Goal: Information Seeking & Learning: Get advice/opinions

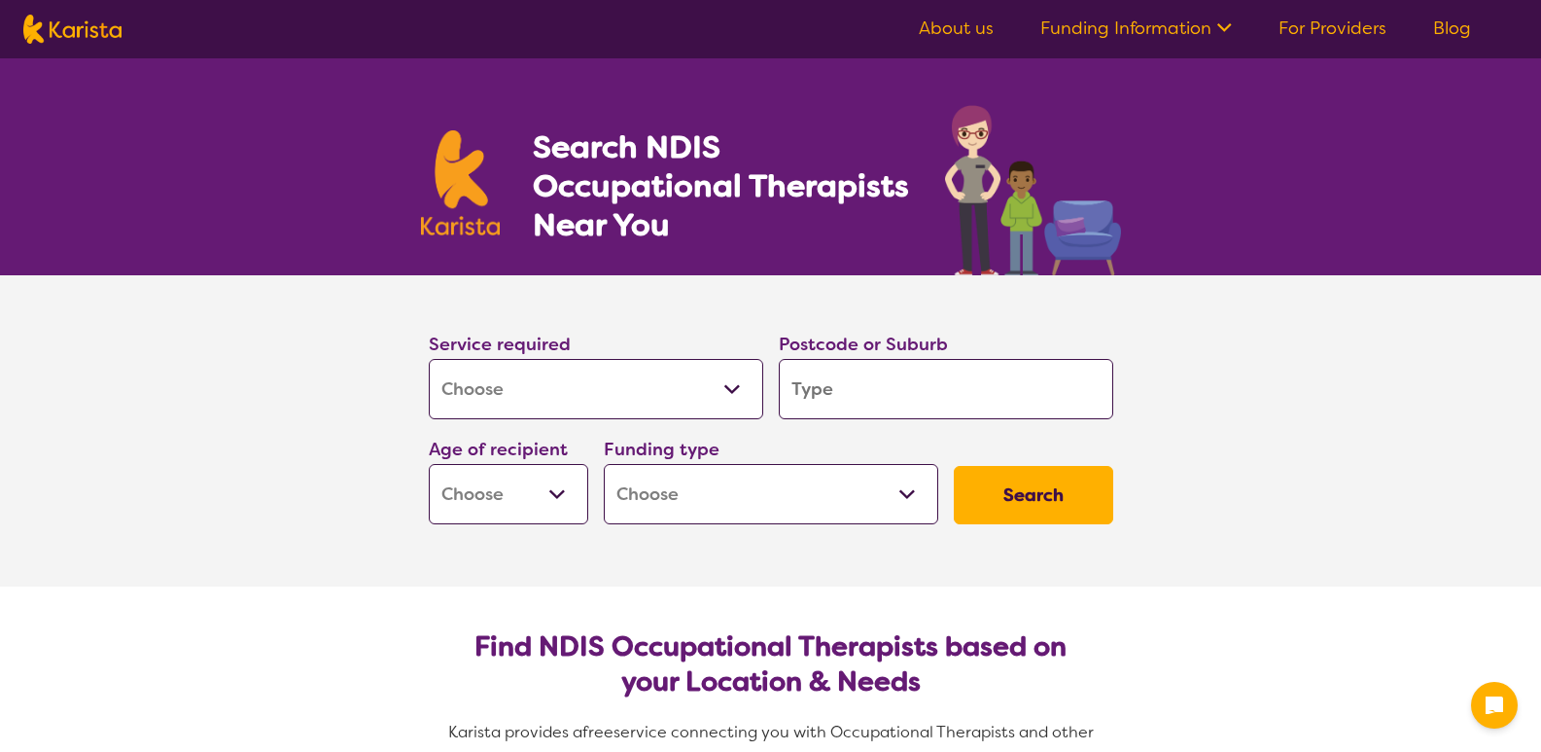
select select "[MEDICAL_DATA]"
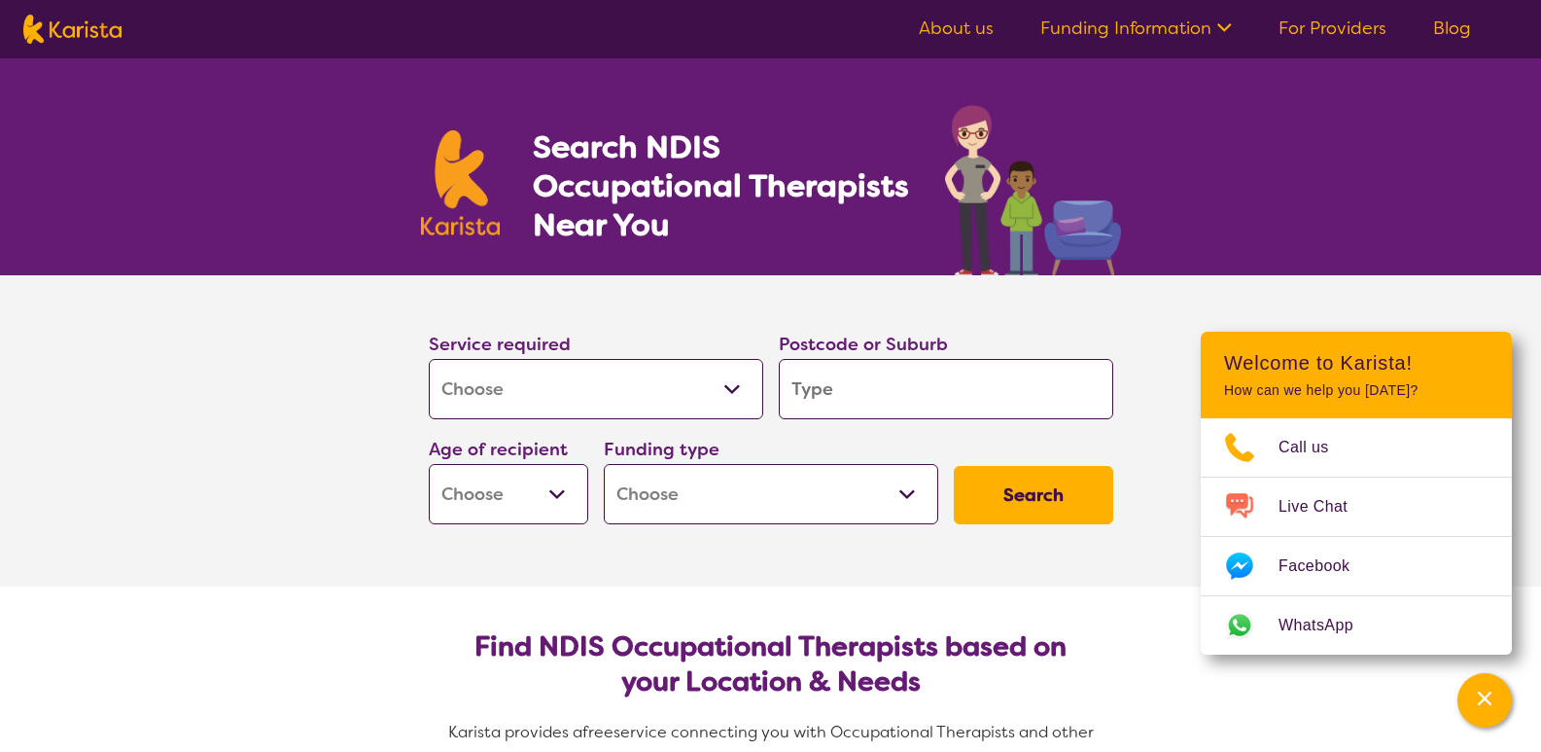
click at [1020, 369] on input "search" at bounding box center [946, 389] width 335 height 60
type input "2"
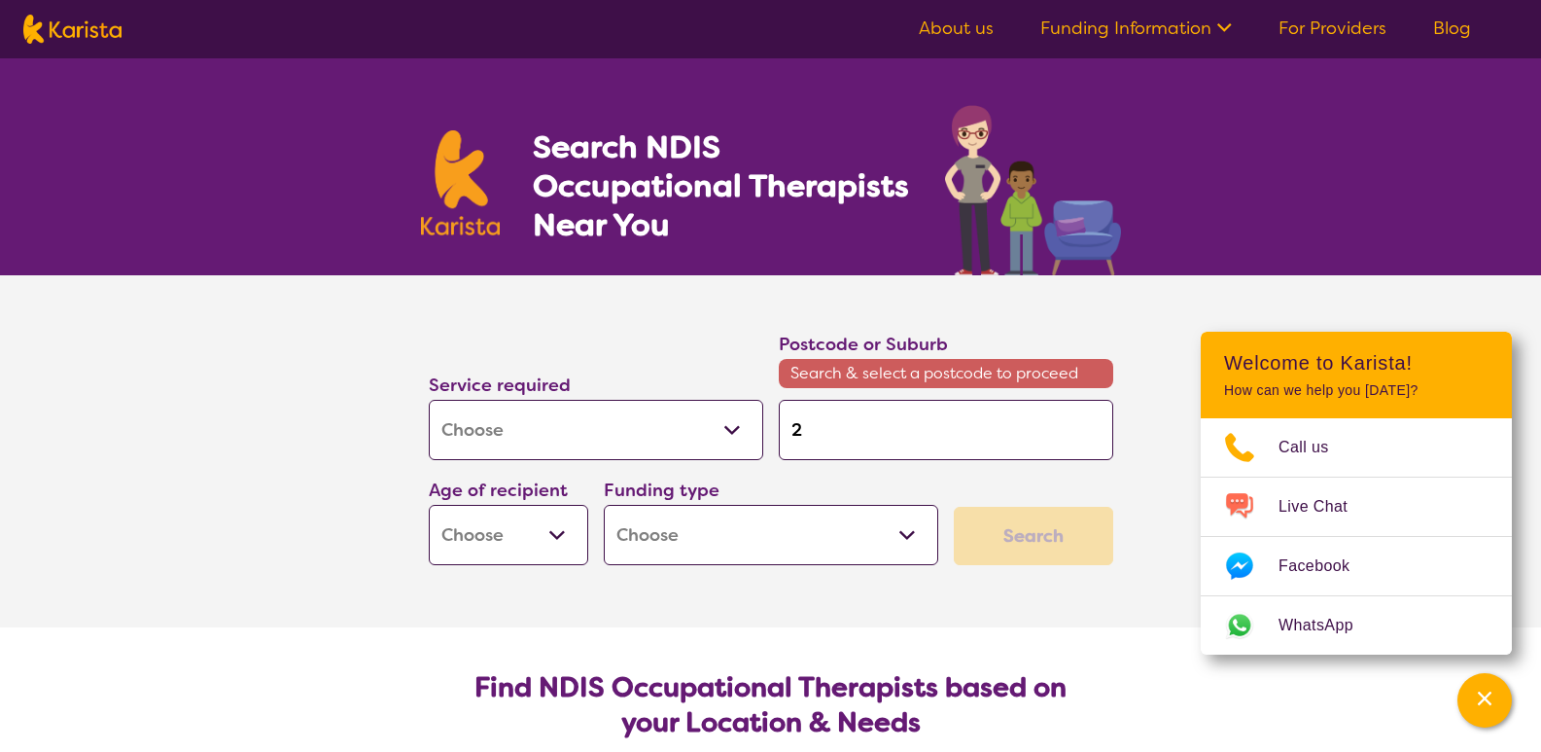
type input "21"
type input "214"
type input "2144"
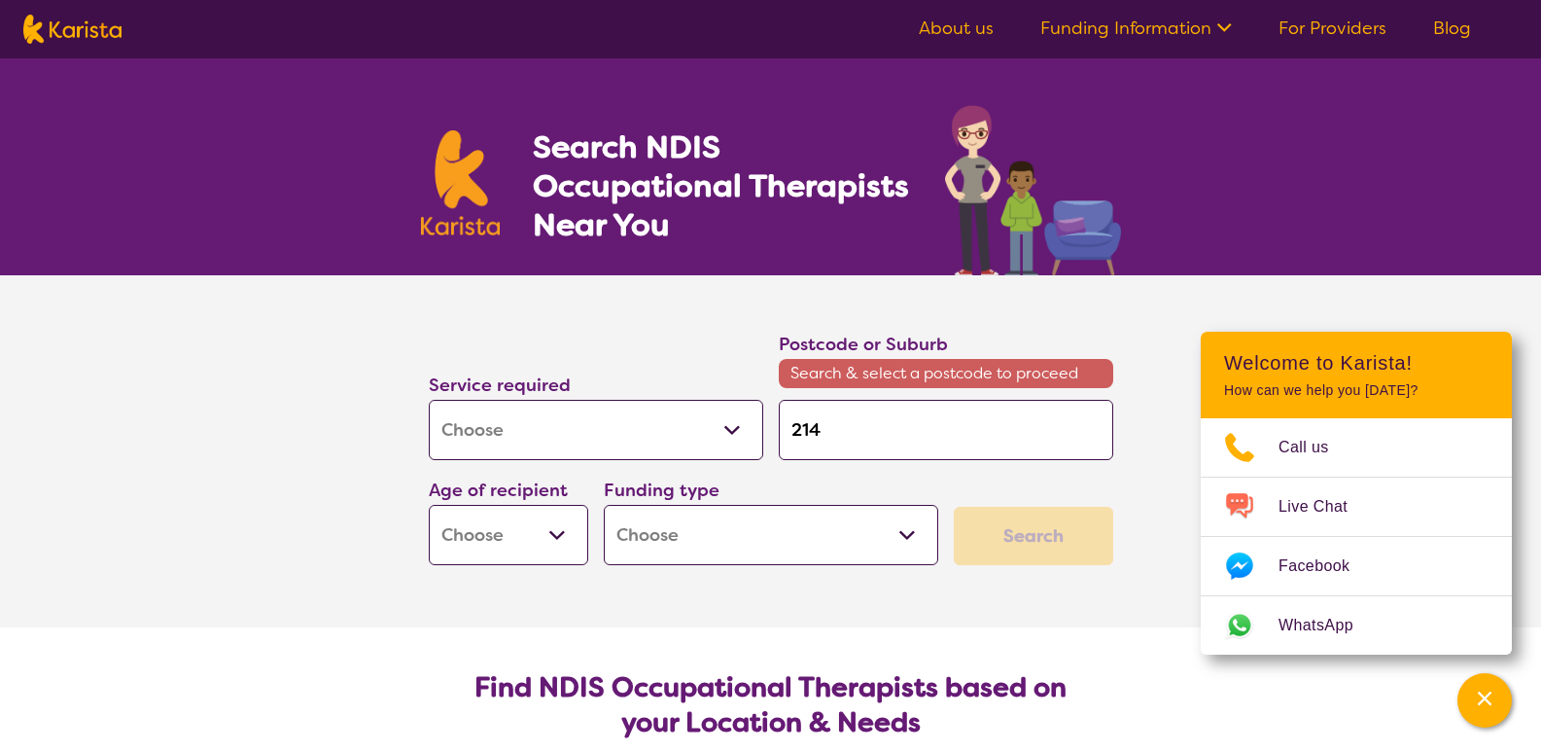
type input "2144"
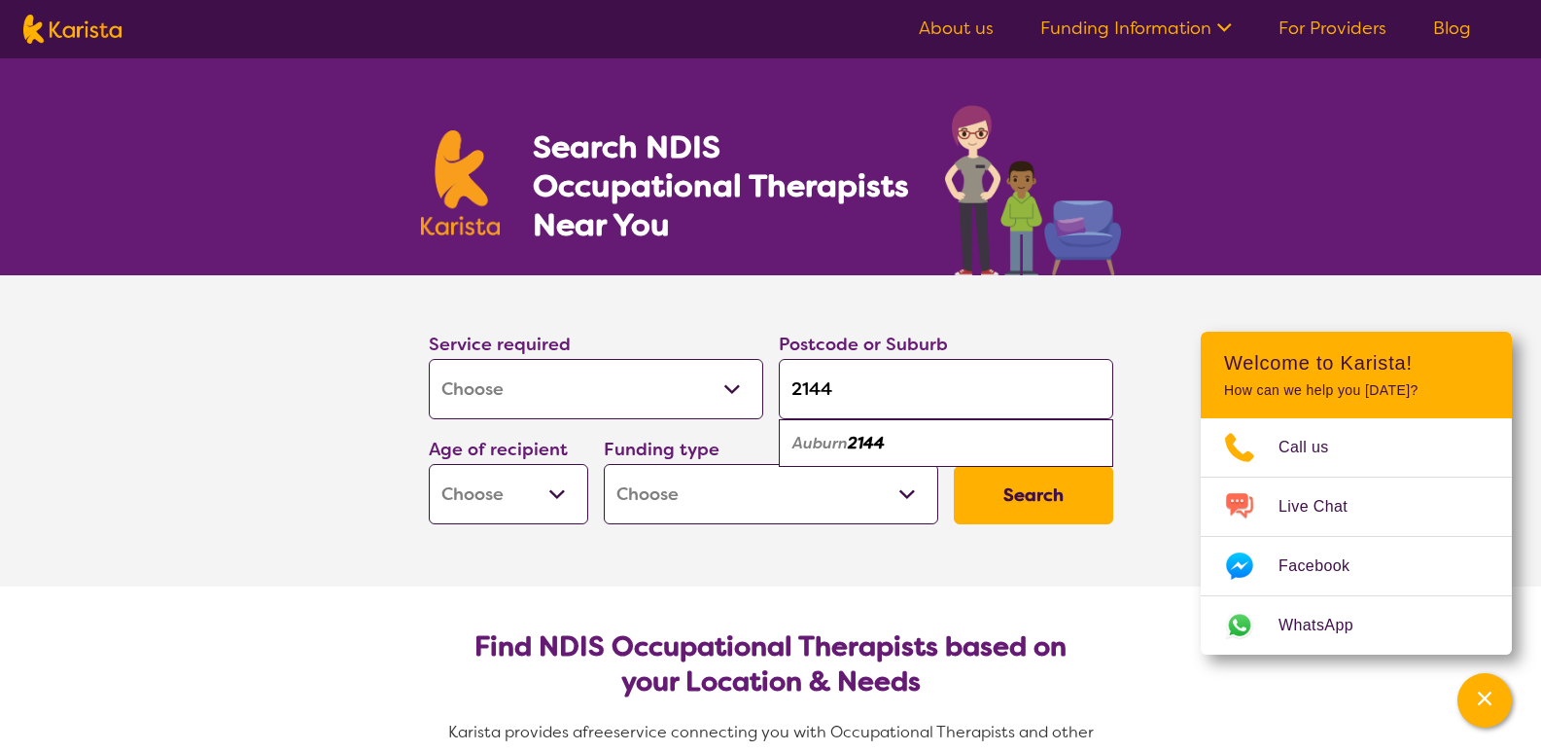
type input "2144"
click at [923, 499] on select "Home Care Package (HCP) National Disability Insurance Scheme (NDIS) I don't know" at bounding box center [771, 494] width 335 height 60
select select "NDIS"
click at [604, 464] on select "Home Care Package (HCP) National Disability Insurance Scheme (NDIS) I don't know" at bounding box center [771, 494] width 335 height 60
select select "NDIS"
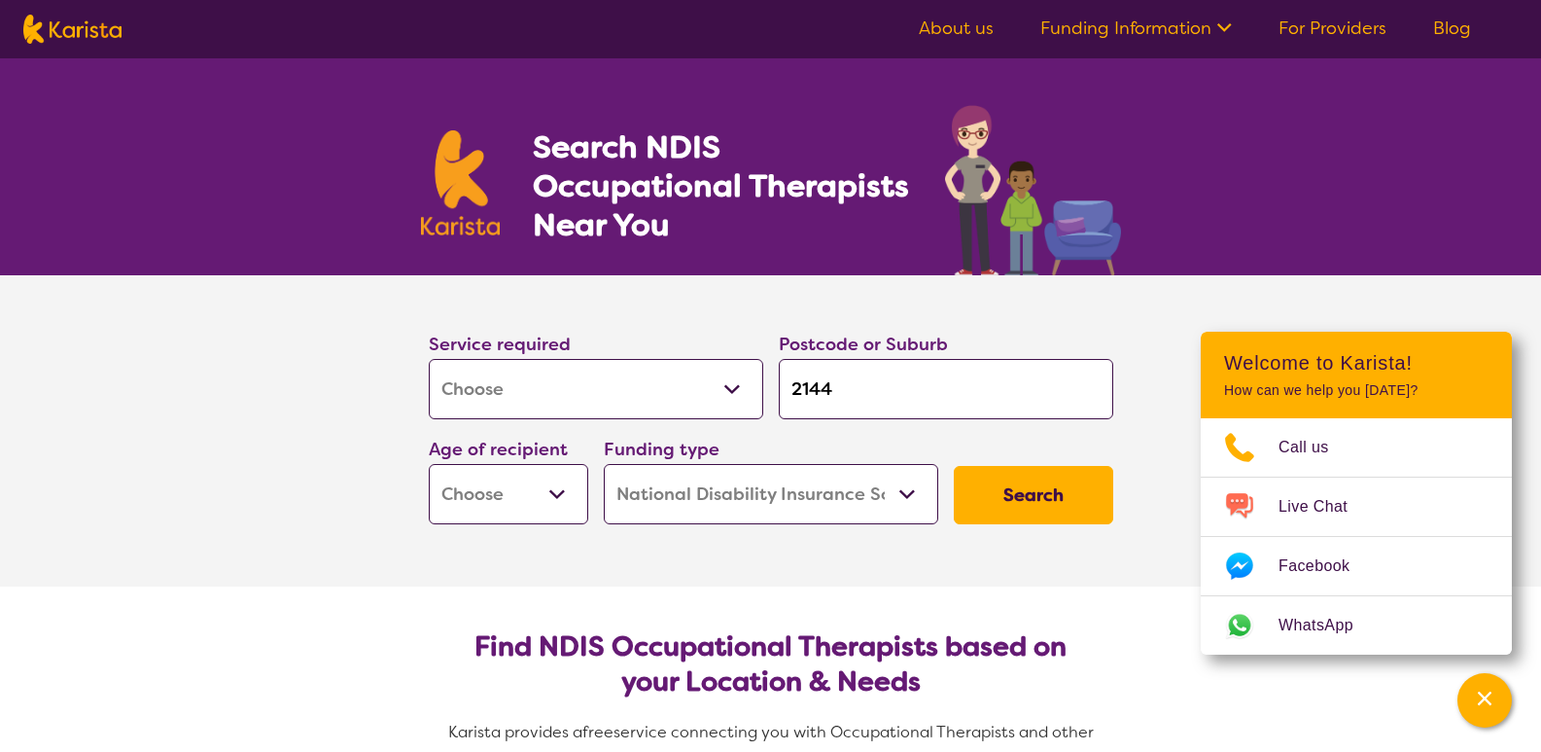
click at [538, 486] on select "Early Childhood - 0 to 9 Child - 10 to 11 Adolescent - 12 to 17 Adult - 18 to 6…" at bounding box center [508, 494] width 159 height 60
select select "AS"
click at [429, 464] on select "Early Childhood - 0 to 9 Child - 10 to 11 Adolescent - 12 to 17 Adult - 18 to 6…" at bounding box center [508, 494] width 159 height 60
select select "AS"
click at [1077, 481] on button "Search" at bounding box center [1033, 495] width 159 height 58
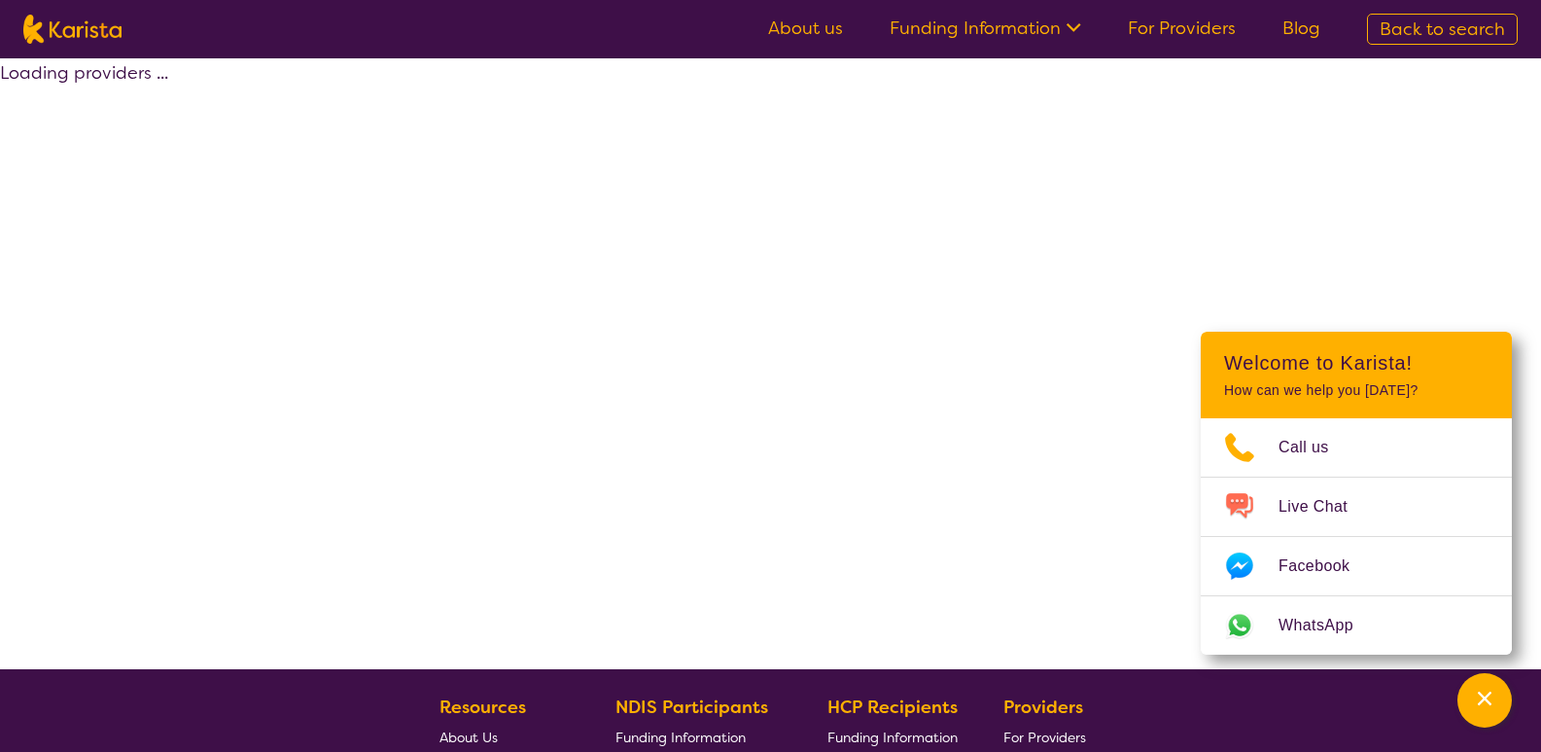
select select "by_score"
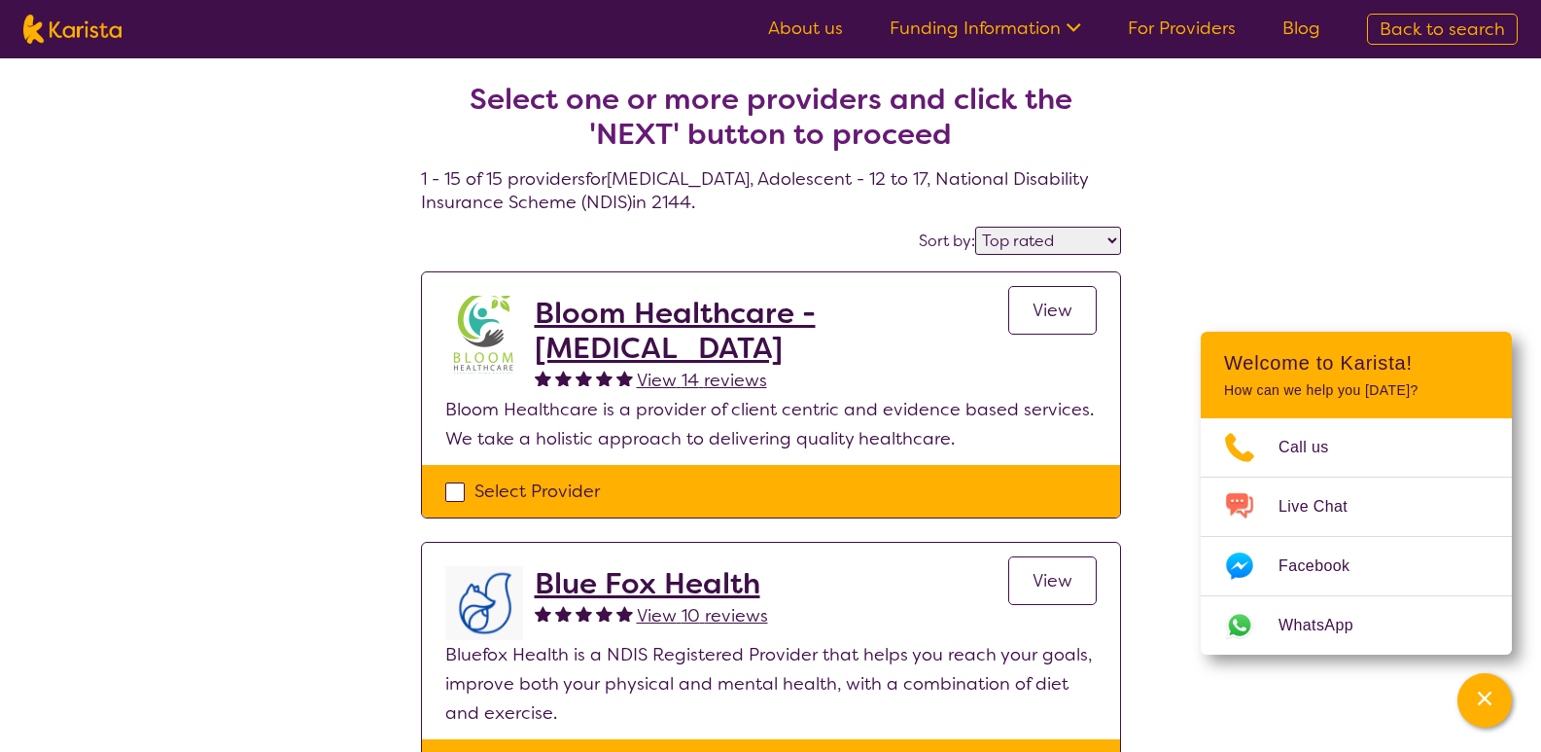
select select "[MEDICAL_DATA]"
select select "AS"
select select "NDIS"
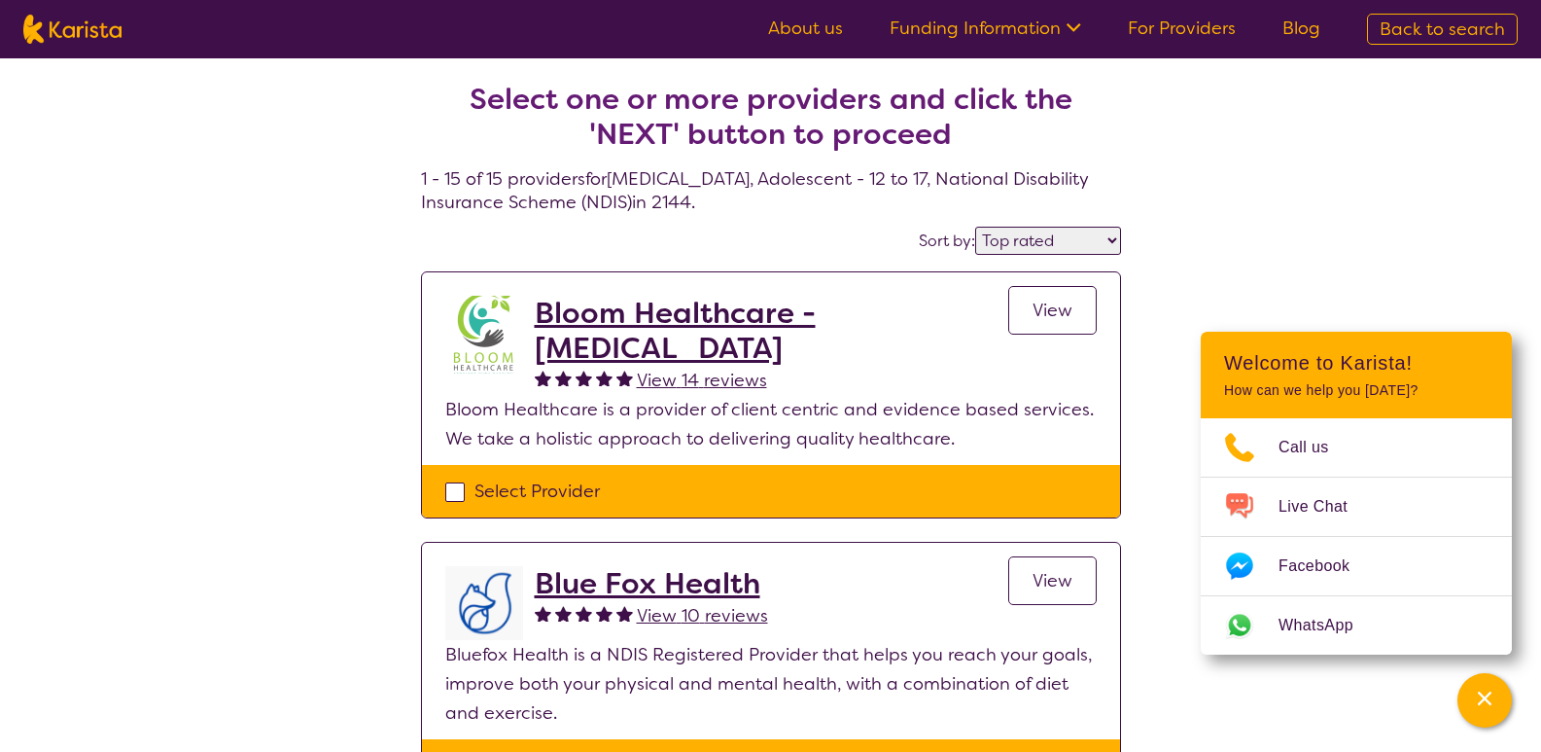
select select "[MEDICAL_DATA]"
select select "AS"
select select "NDIS"
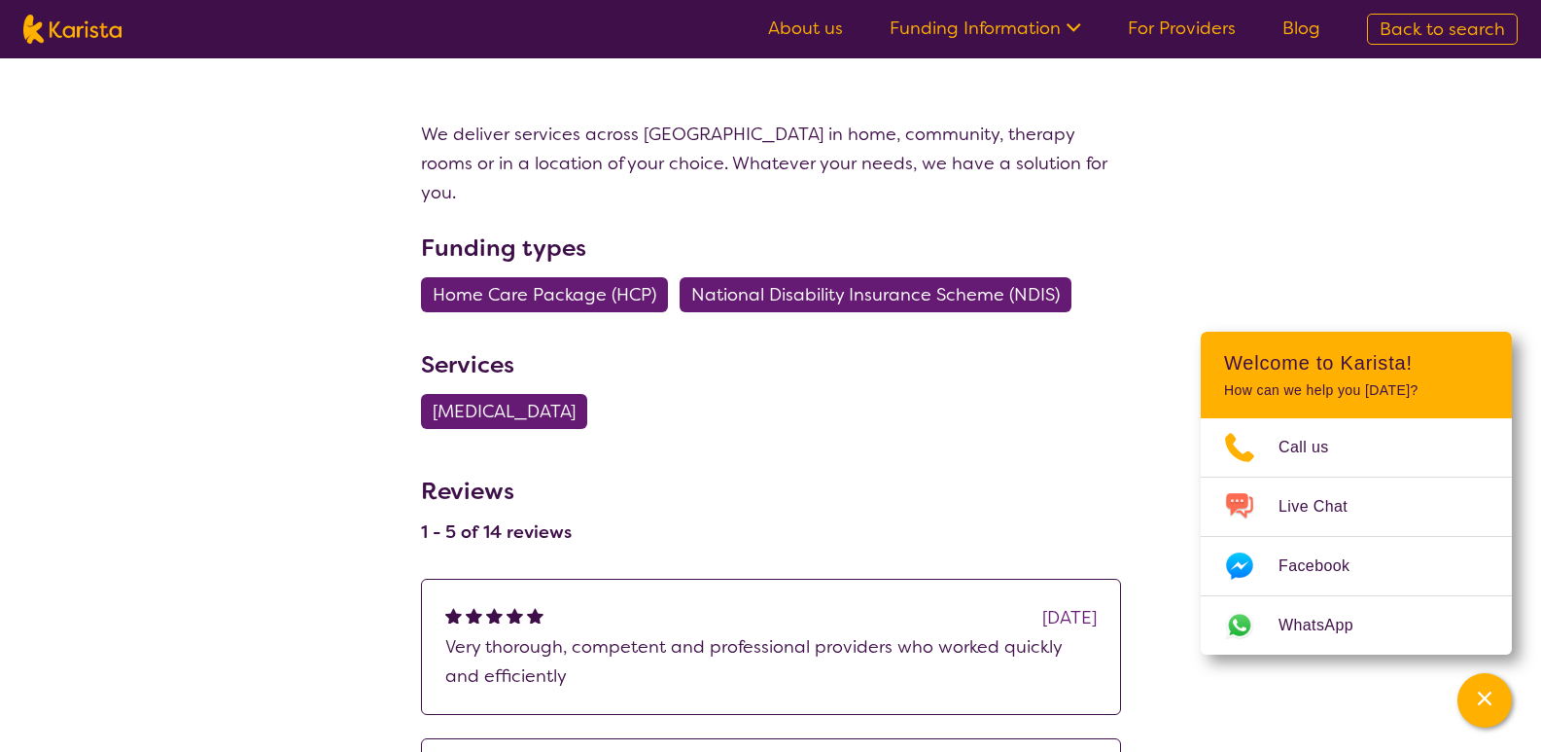
scroll to position [661, 0]
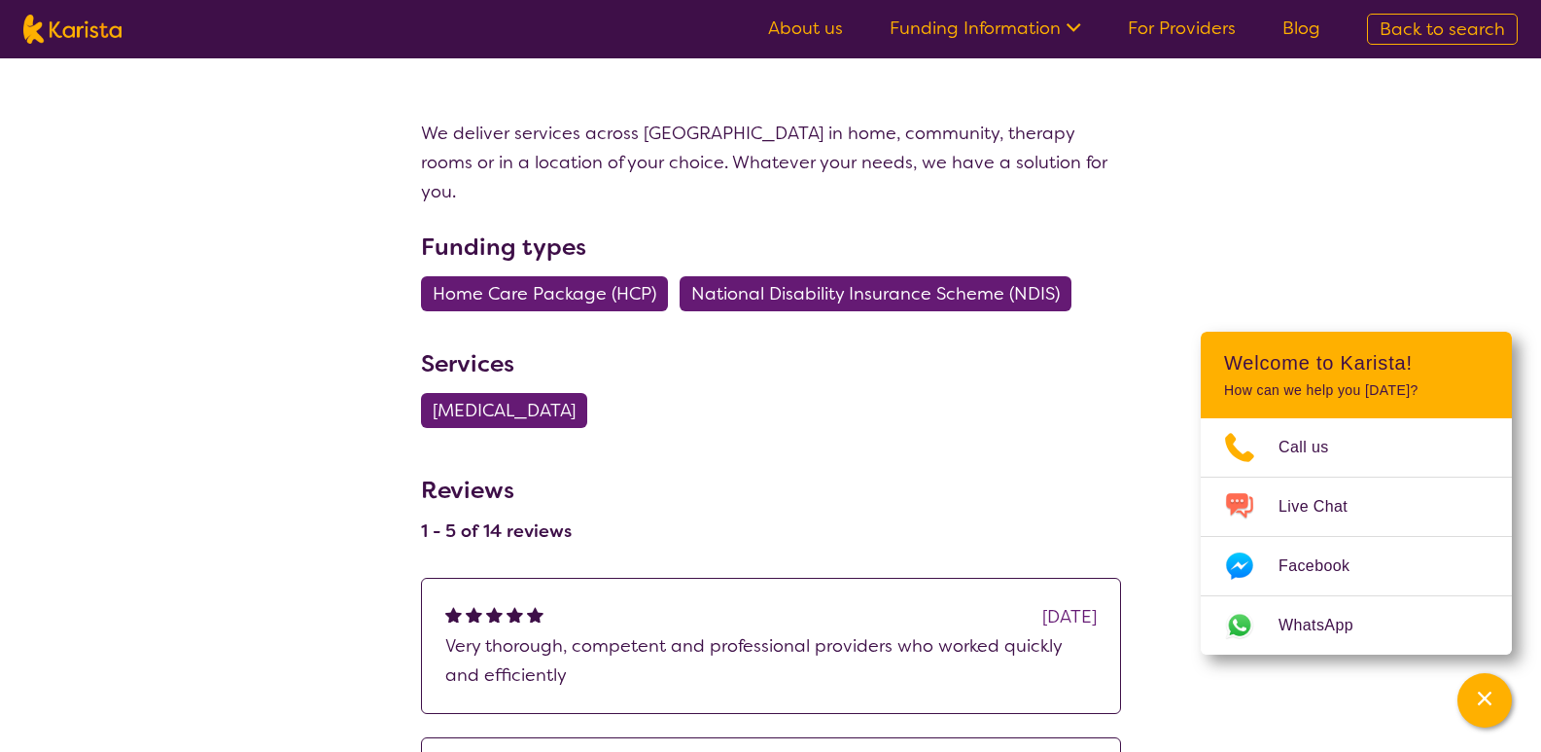
click at [954, 276] on span "National Disability Insurance Scheme (NDIS)" at bounding box center [875, 293] width 369 height 35
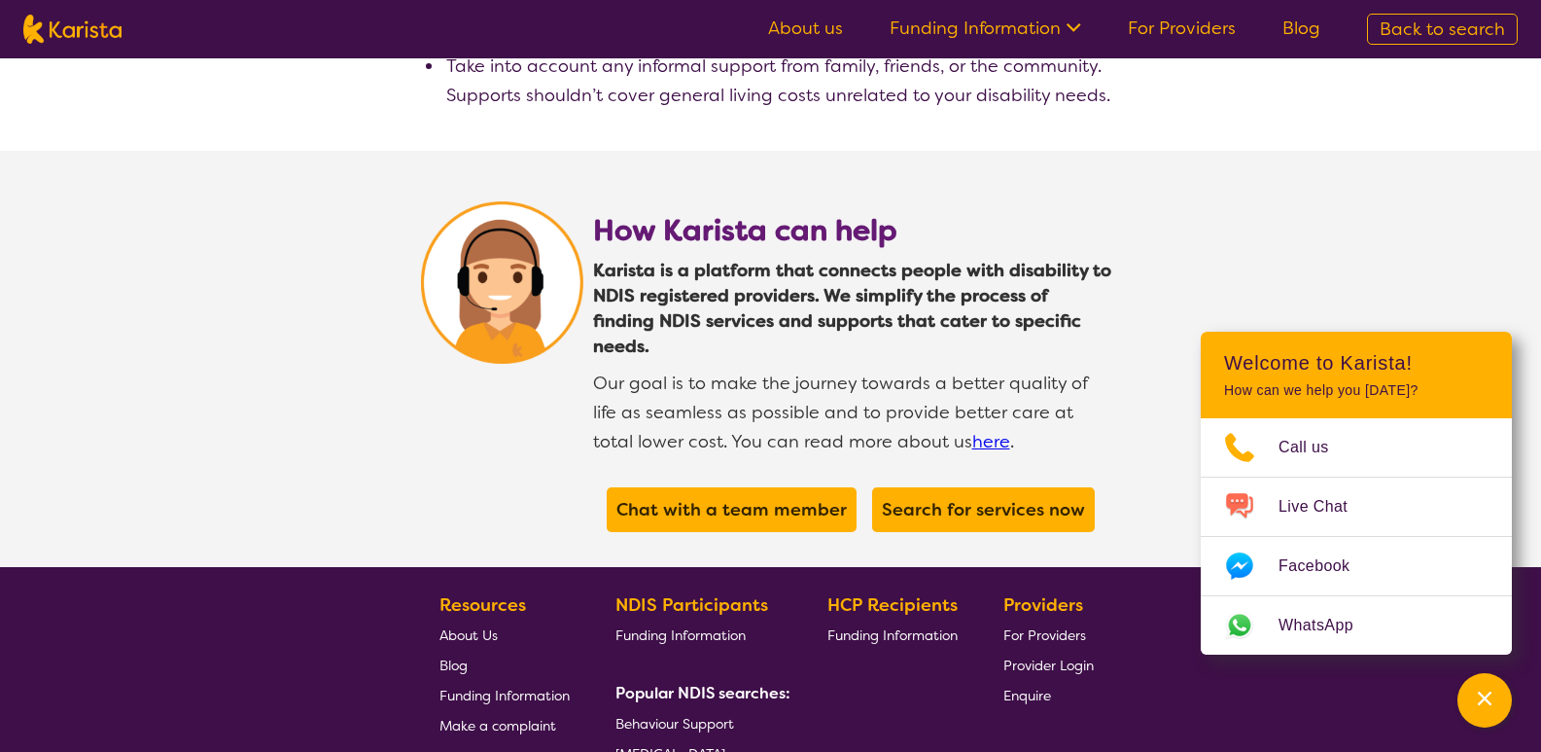
scroll to position [3579, 0]
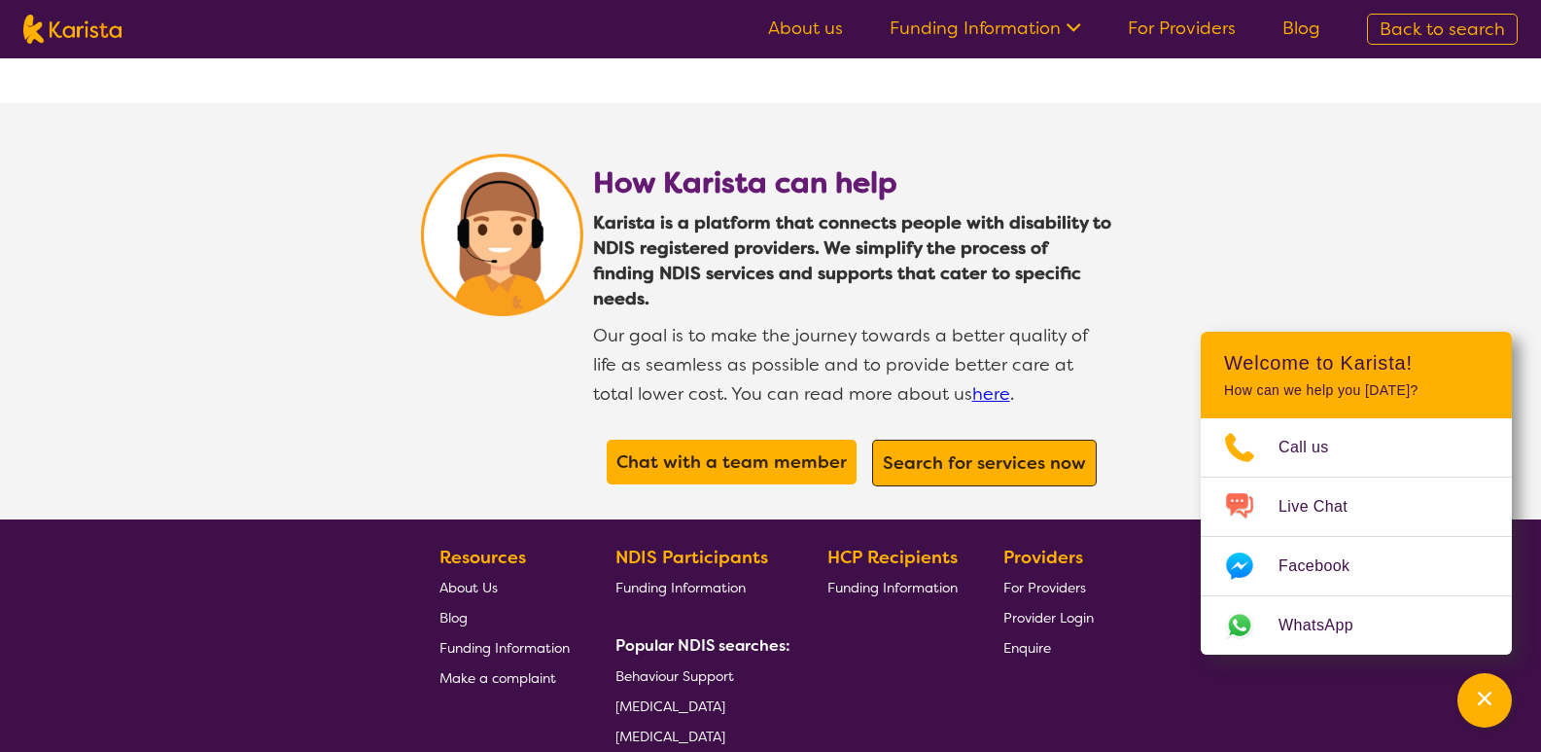
click at [1066, 445] on span "Search for services now" at bounding box center [984, 462] width 213 height 35
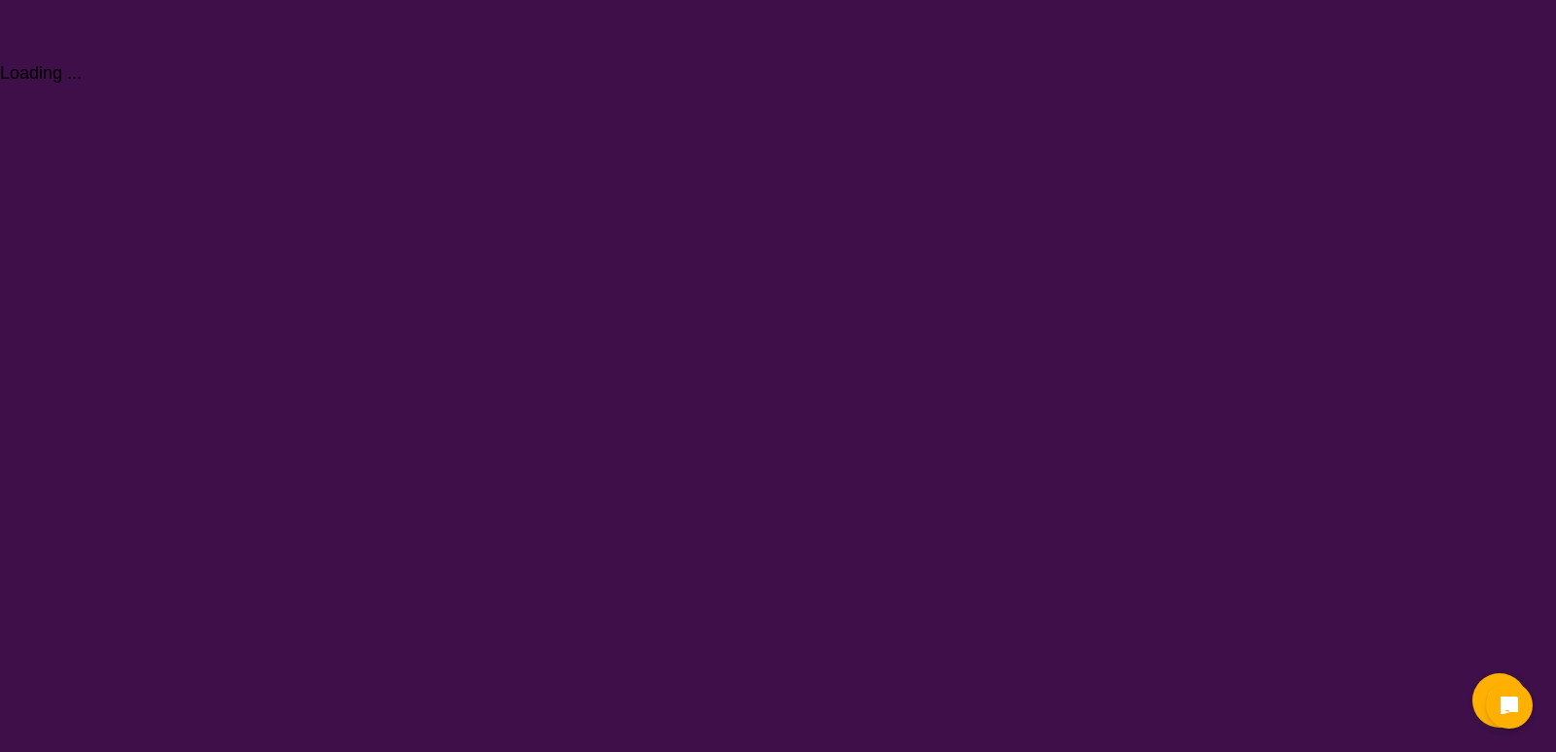
select select "[MEDICAL_DATA]"
select select "AS"
select select "NDIS"
select select "[MEDICAL_DATA]"
select select "AS"
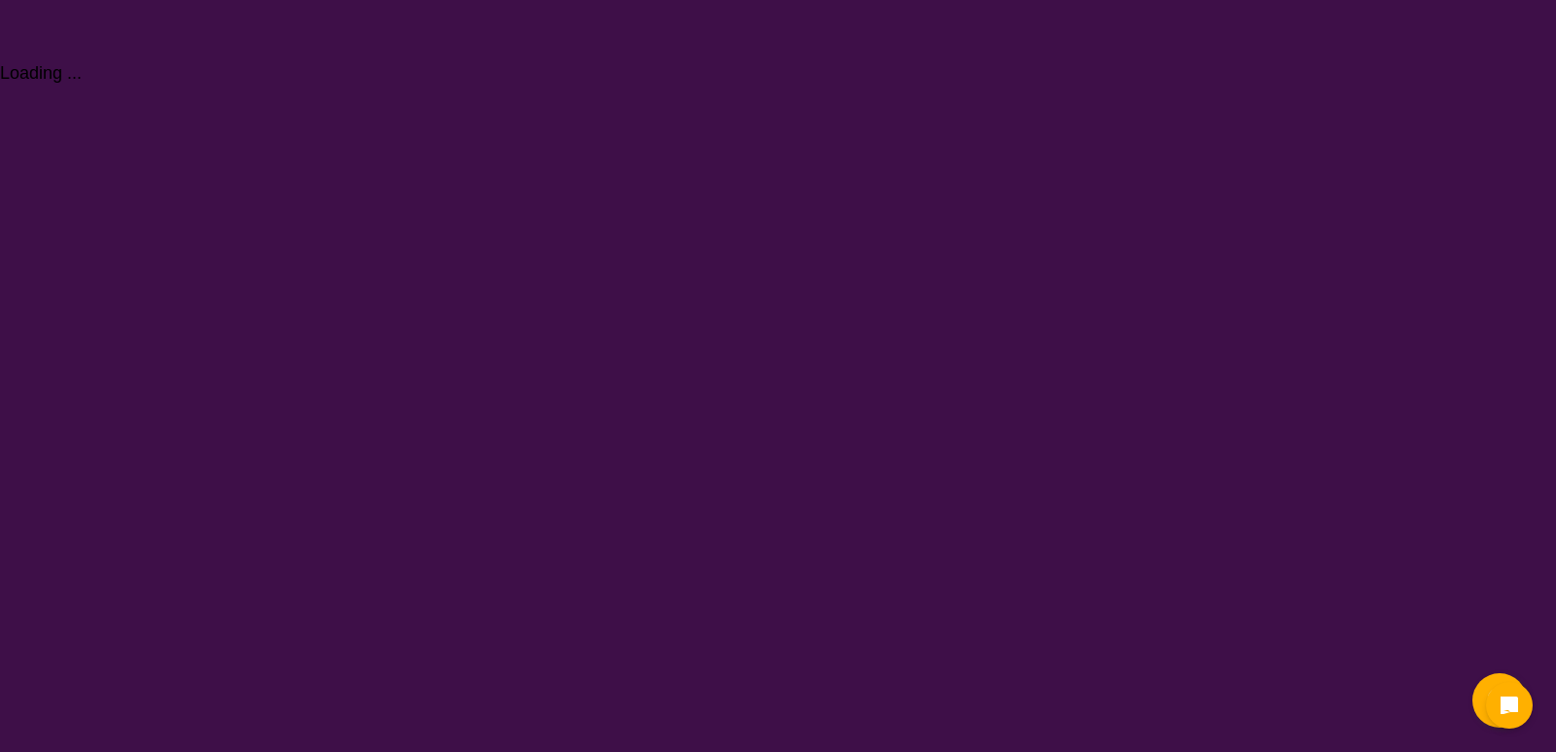
select select "NDIS"
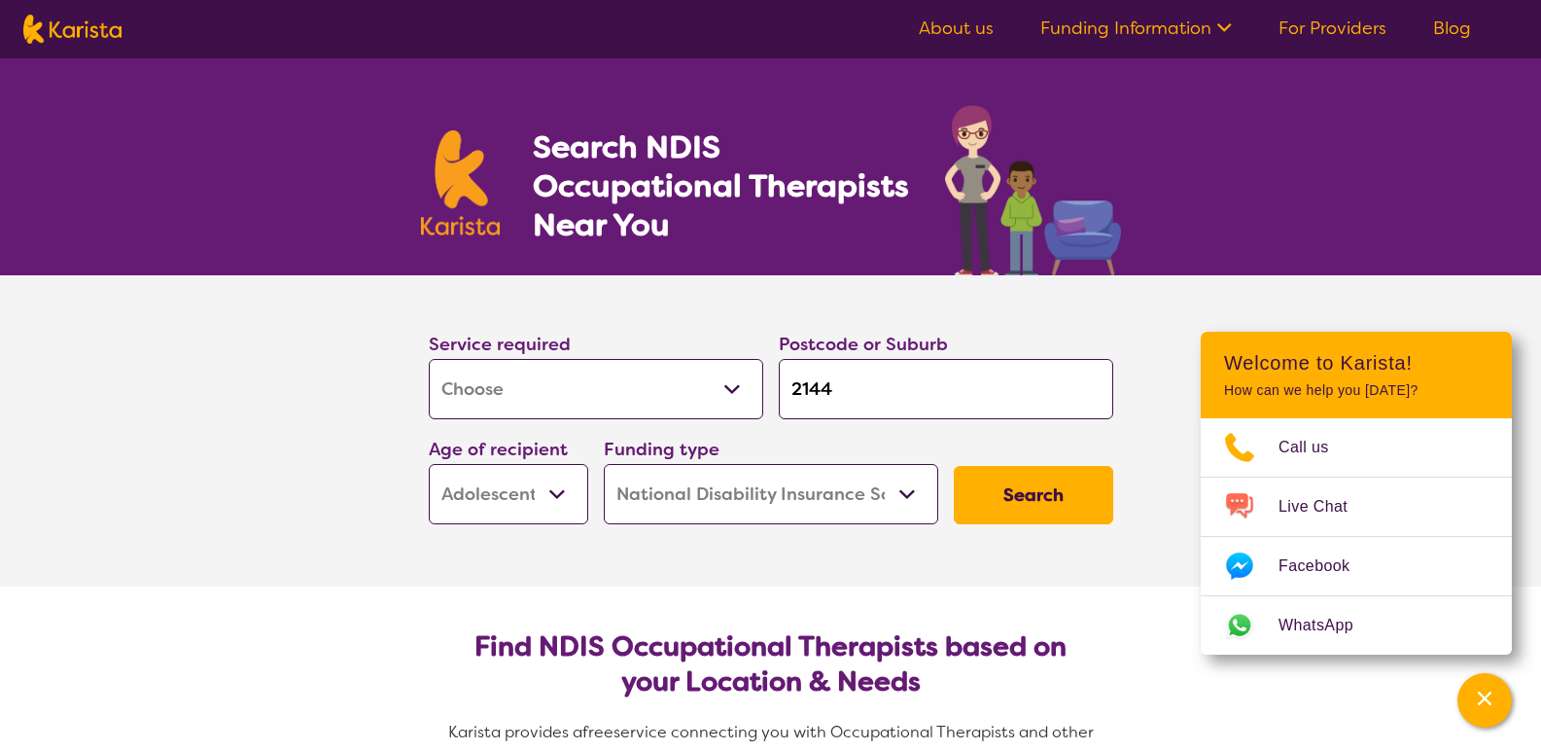
click at [1028, 510] on button "Search" at bounding box center [1033, 495] width 159 height 58
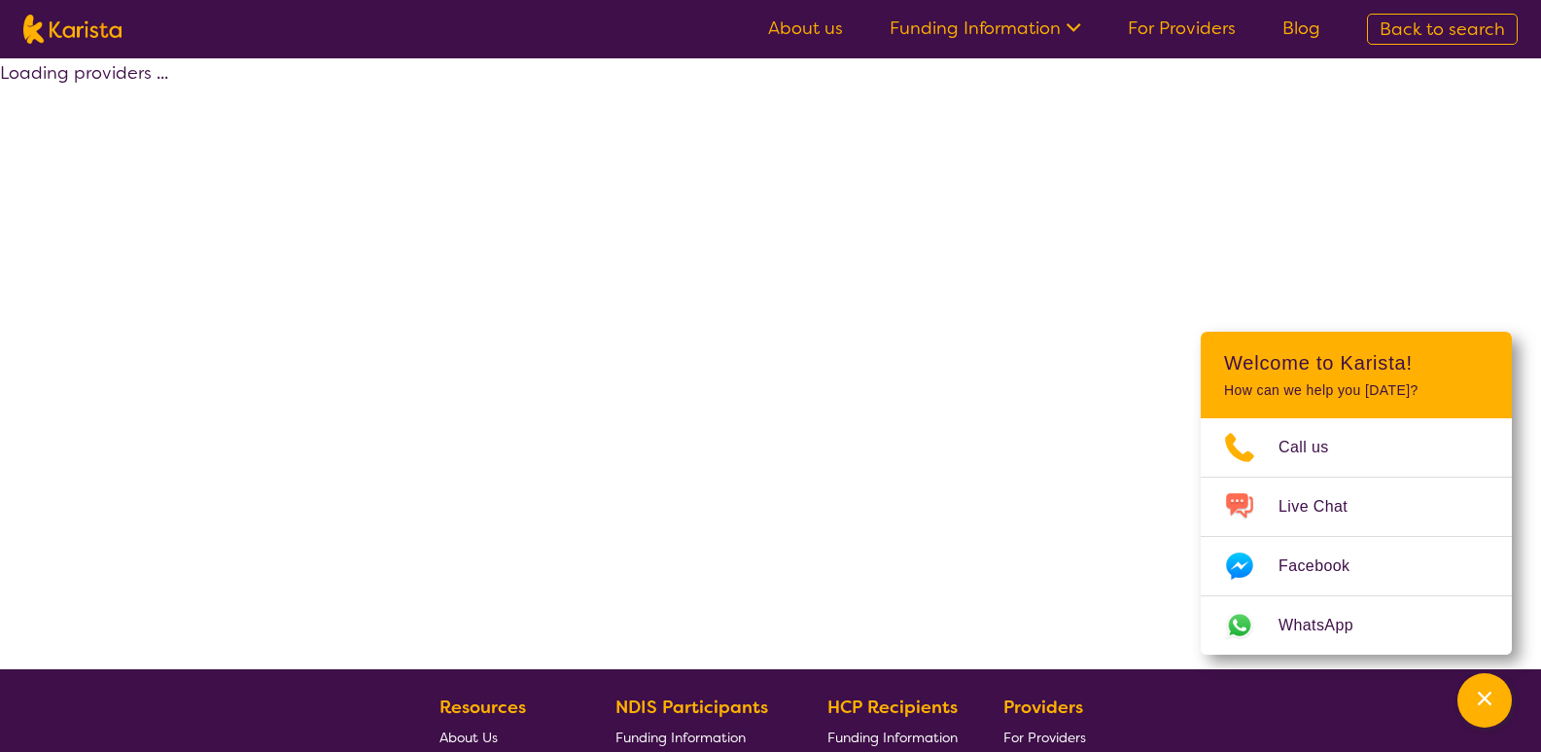
select select "by_score"
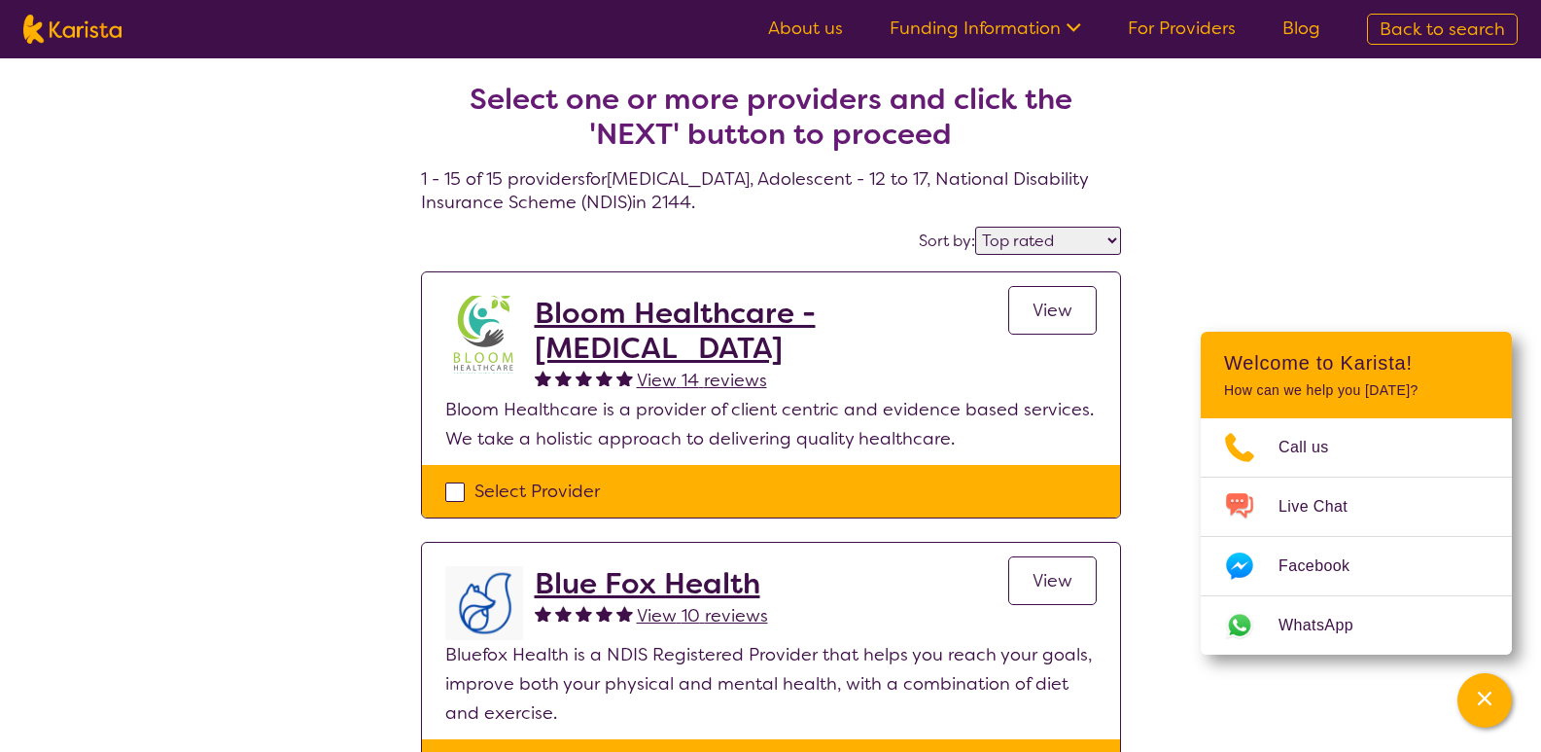
click at [1050, 307] on span "View" at bounding box center [1053, 310] width 40 height 23
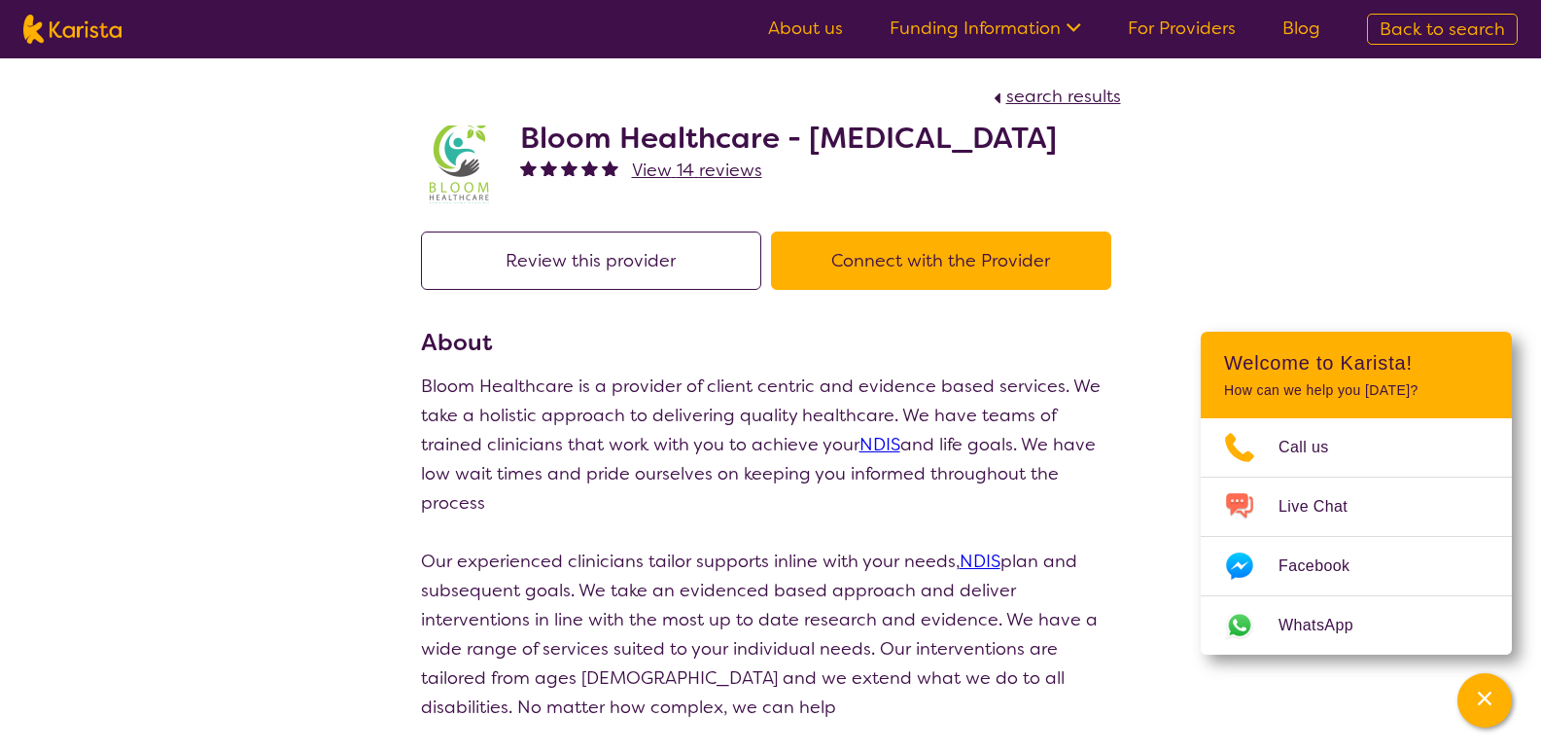
click at [1050, 307] on div "search results Bloom Healthcare - Occupational Therapy View 14 reviews Review t…" at bounding box center [770, 614] width 1541 height 1113
click at [839, 627] on p "Our experienced clinicians tailor supports inline with your needs, NDIS plan an…" at bounding box center [771, 634] width 700 height 175
drag, startPoint x: 523, startPoint y: 132, endPoint x: 633, endPoint y: 166, distance: 115.0
click at [633, 156] on h2 "Bloom Healthcare - [MEDICAL_DATA]" at bounding box center [788, 138] width 537 height 35
copy h2 "Bloom Healthcare - [MEDICAL_DATA]"
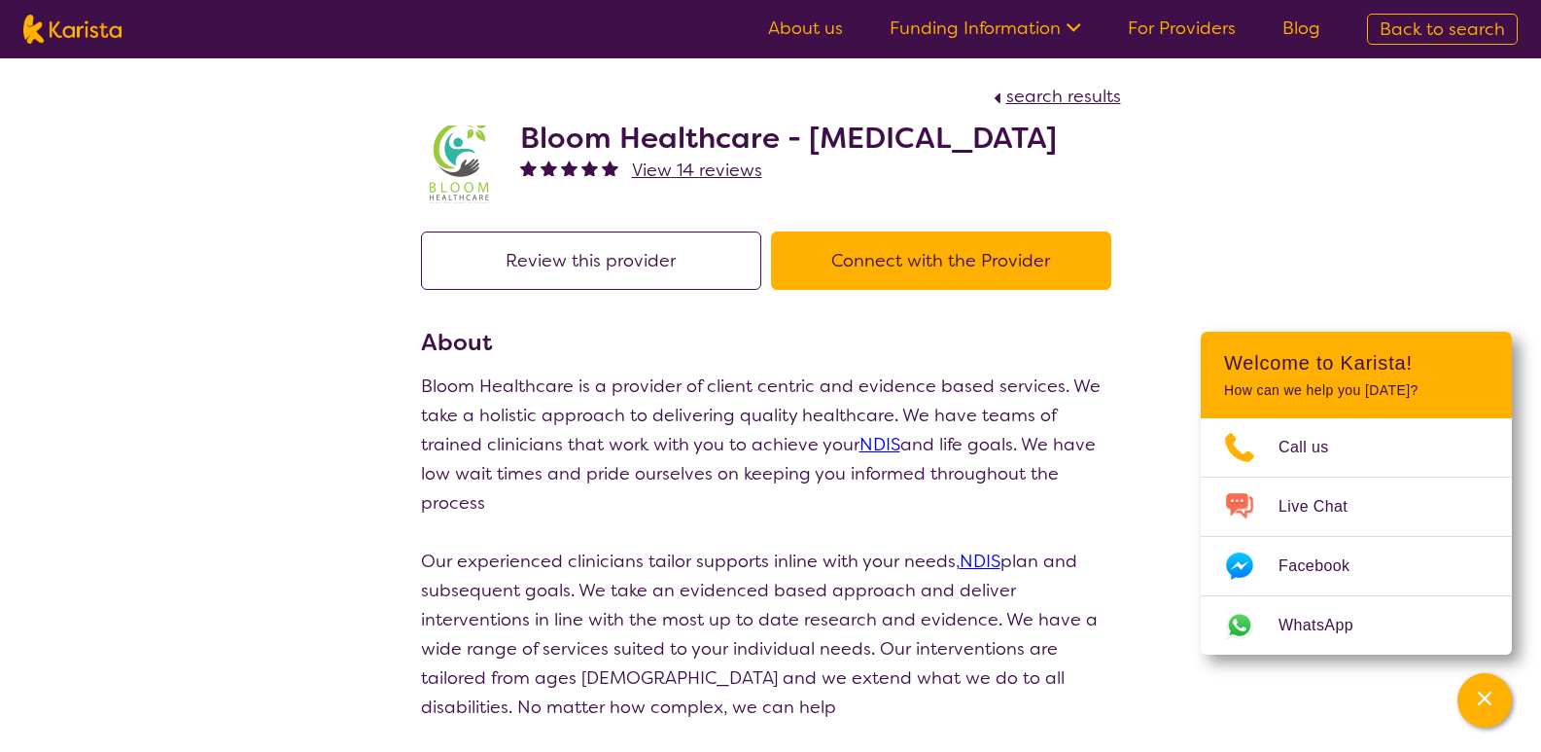
select select "by_score"
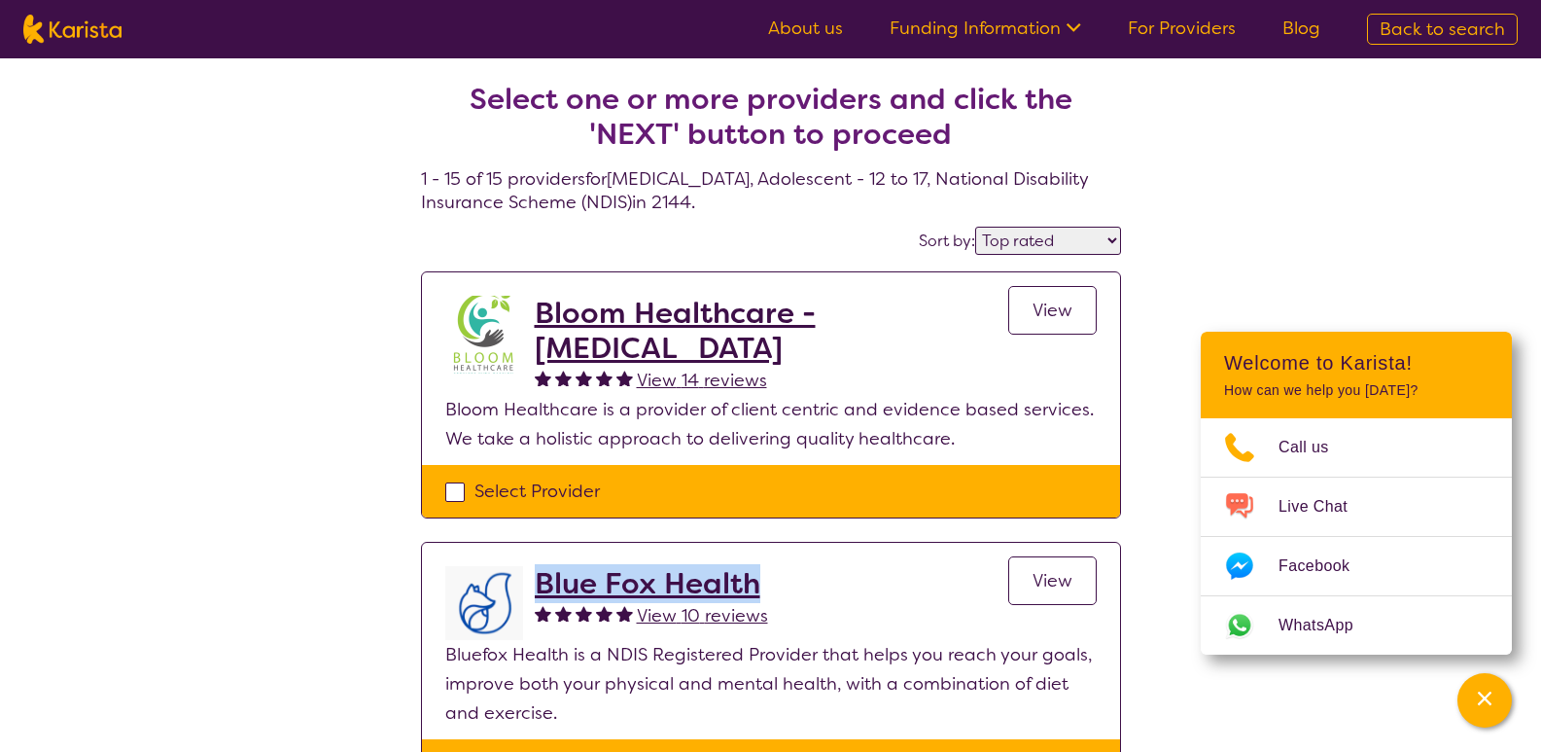
drag, startPoint x: 784, startPoint y: 588, endPoint x: 542, endPoint y: 586, distance: 242.2
click at [542, 586] on div "Blue Fox Health View 10 reviews View" at bounding box center [816, 603] width 562 height 74
copy h2 "Blue Fox Health"
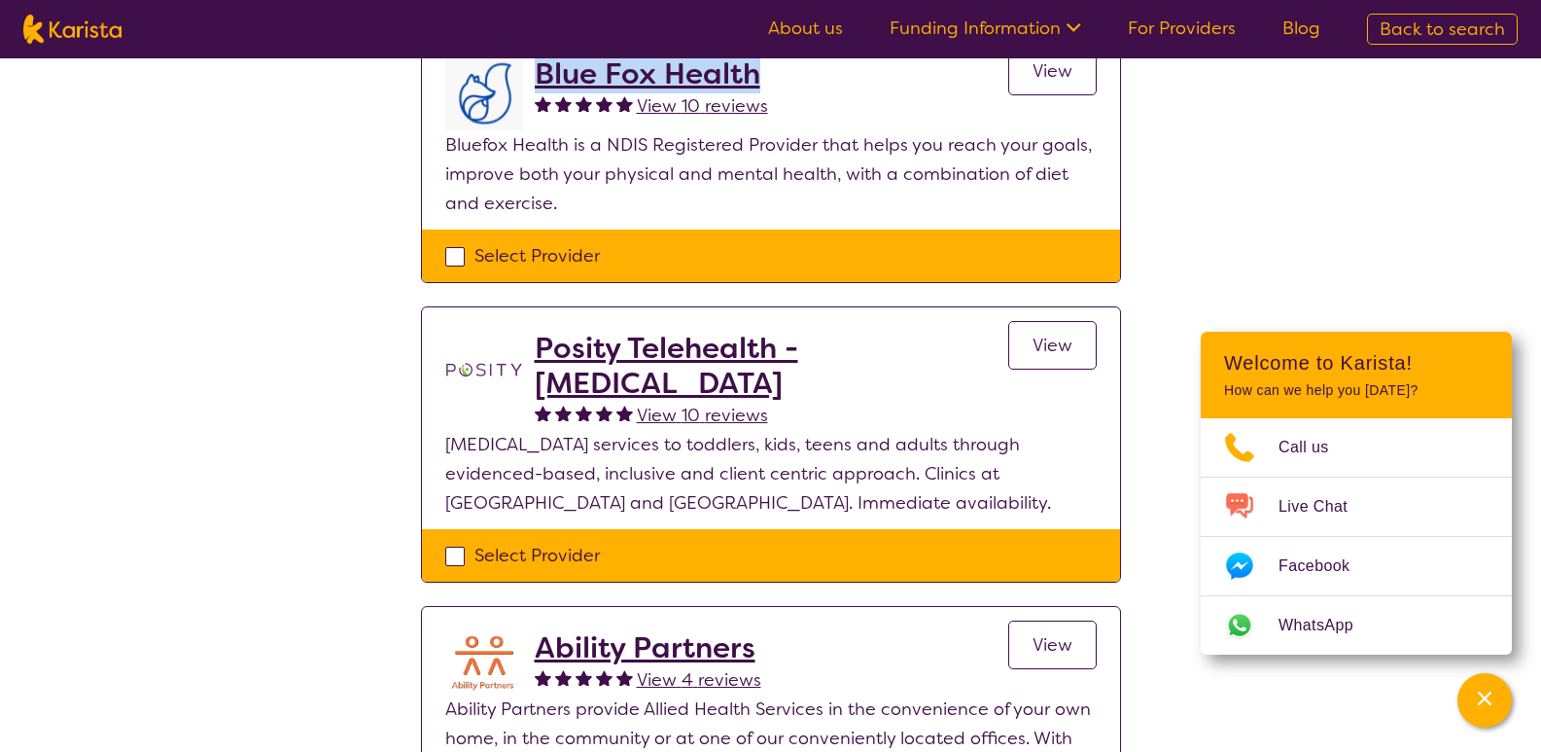
scroll to position [516, 0]
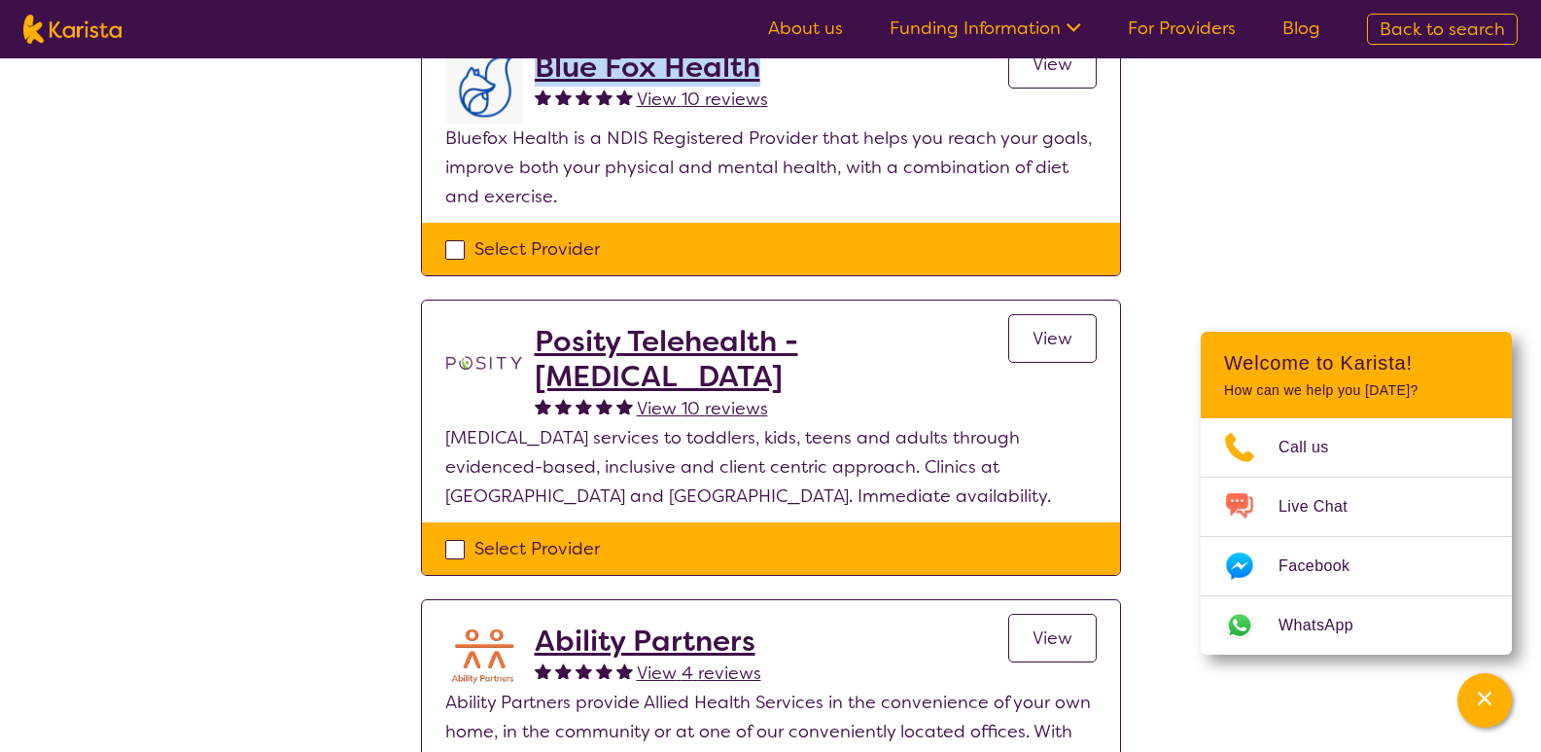
click at [690, 372] on h2 "Posity Telehealth - [MEDICAL_DATA]" at bounding box center [772, 359] width 474 height 70
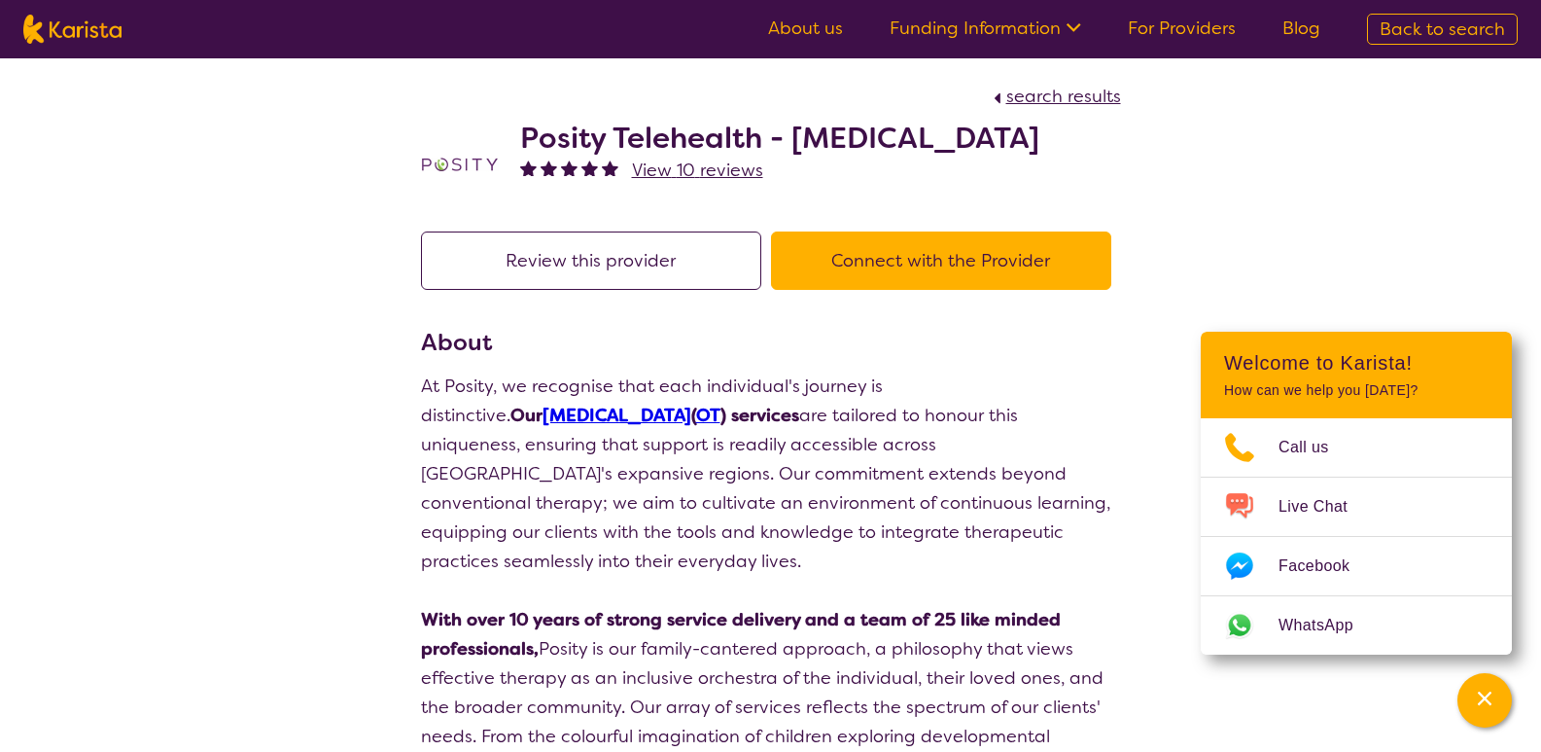
drag, startPoint x: 526, startPoint y: 132, endPoint x: 1147, endPoint y: 151, distance: 620.8
copy h2 "Posity Telehealth - [MEDICAL_DATA]"
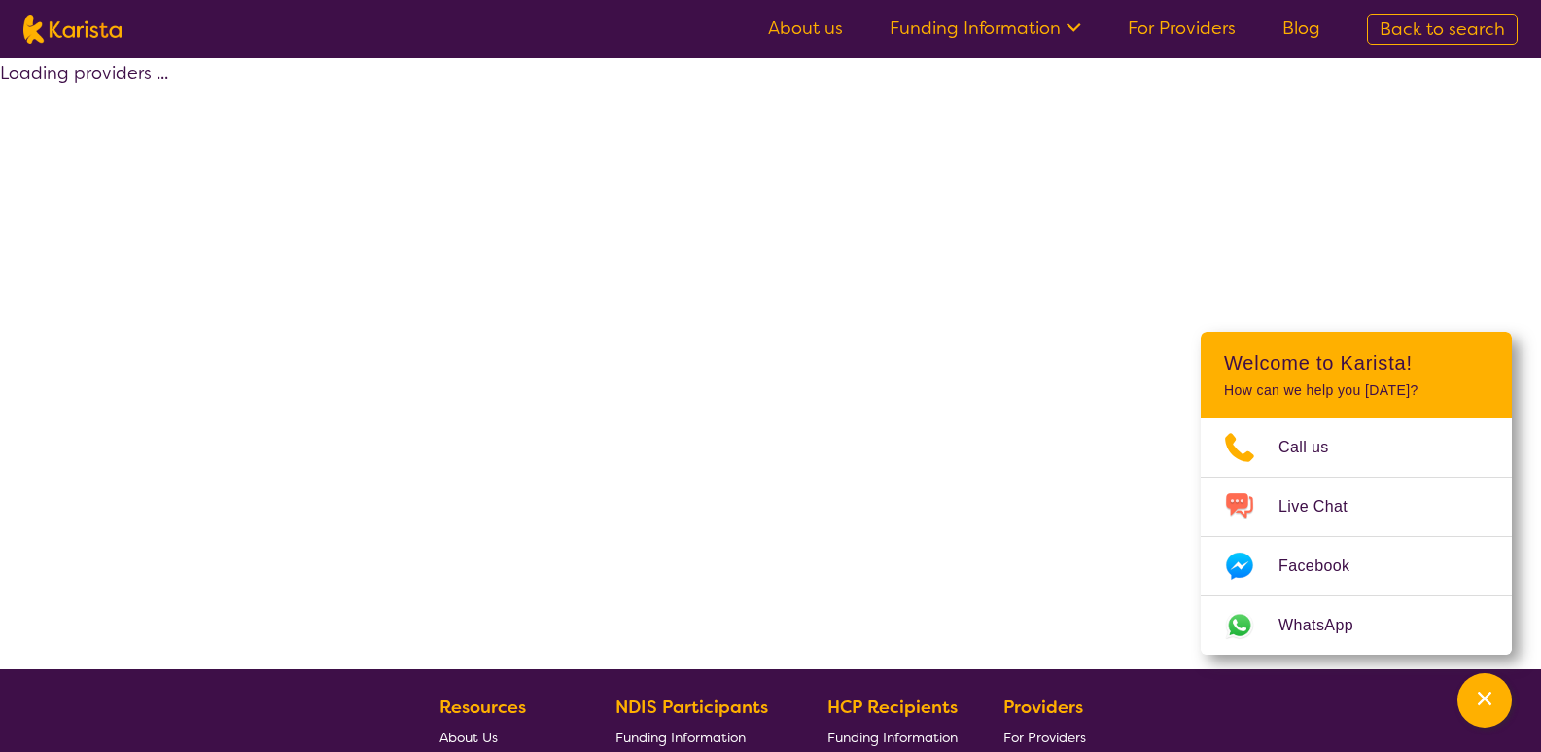
scroll to position [386, 0]
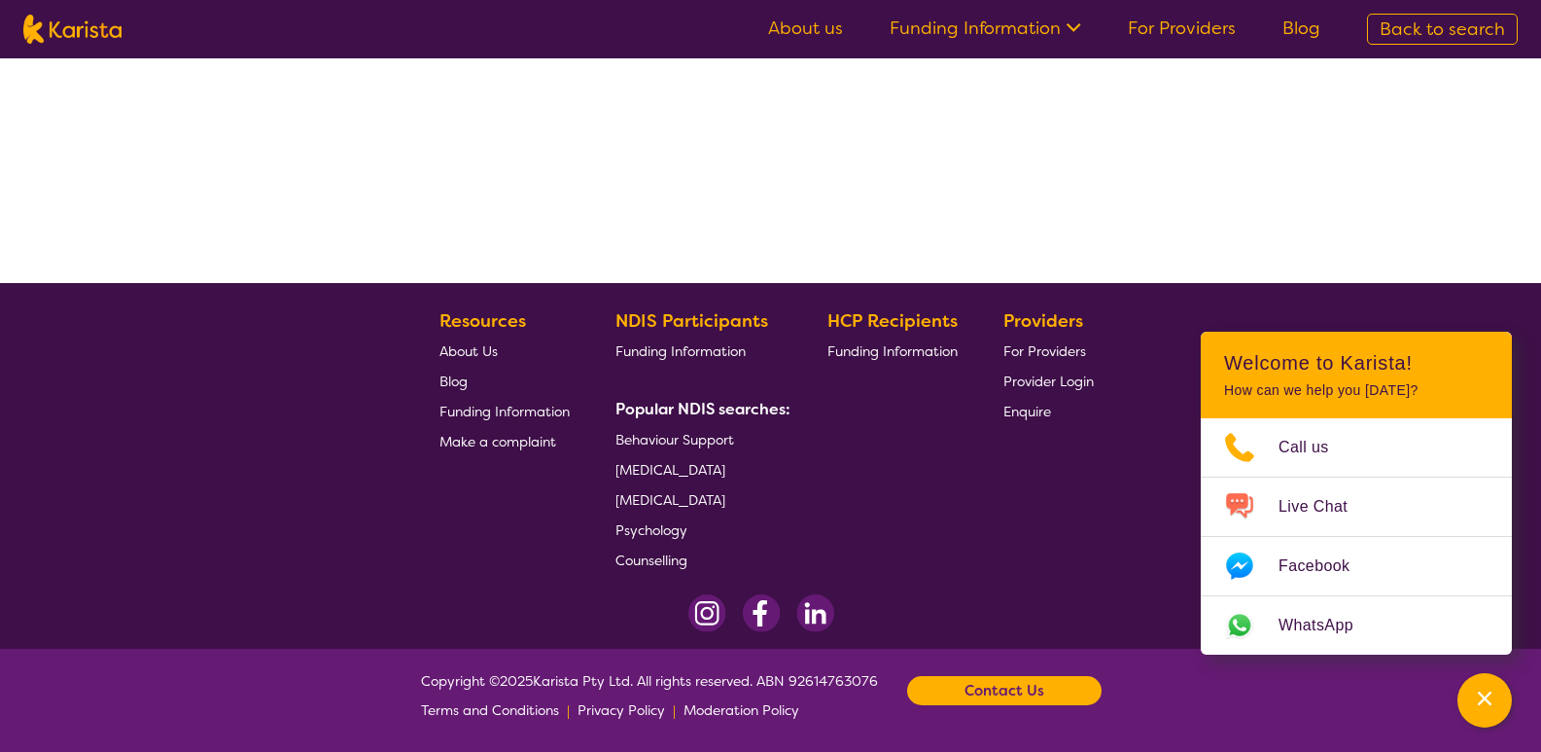
select select "by_score"
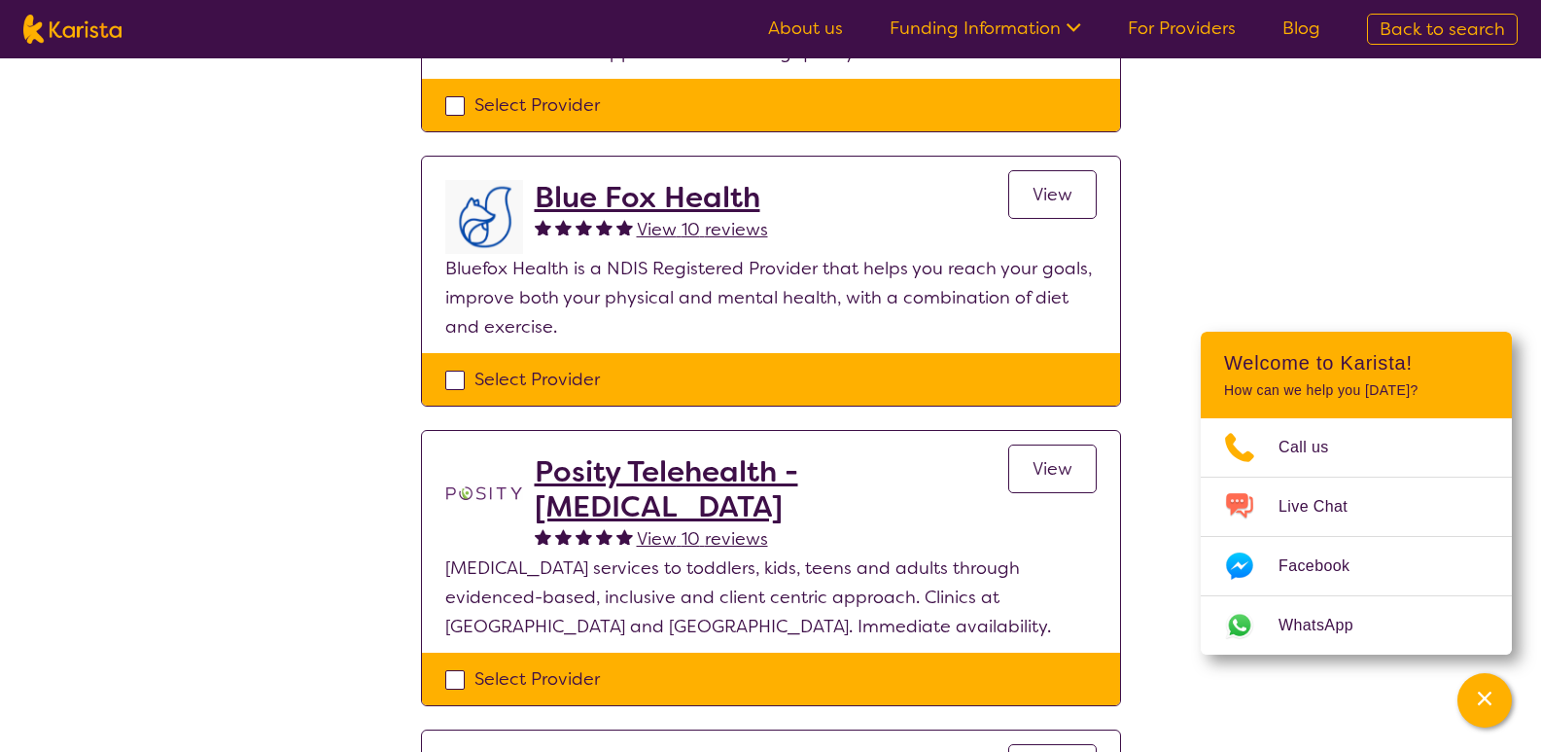
scroll to position [0, 0]
